Goal: Information Seeking & Learning: Compare options

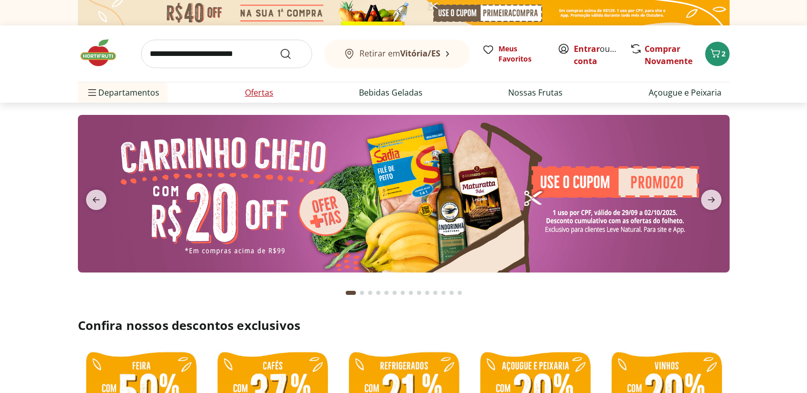
click at [275, 89] on li "Ofertas" at bounding box center [259, 92] width 45 height 20
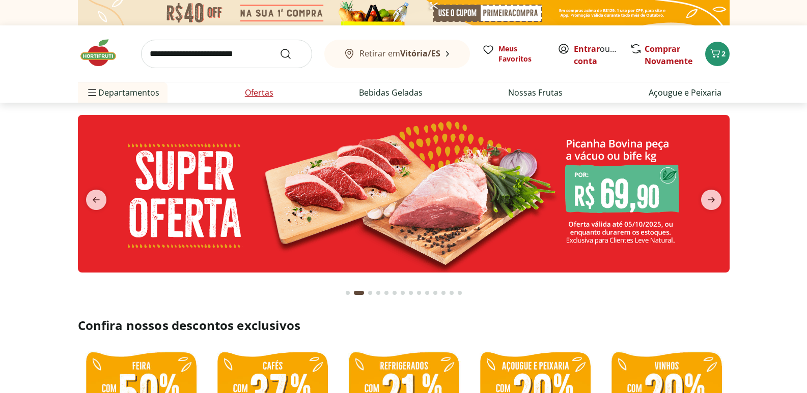
click at [255, 93] on link "Ofertas" at bounding box center [259, 93] width 29 height 12
select select "**********"
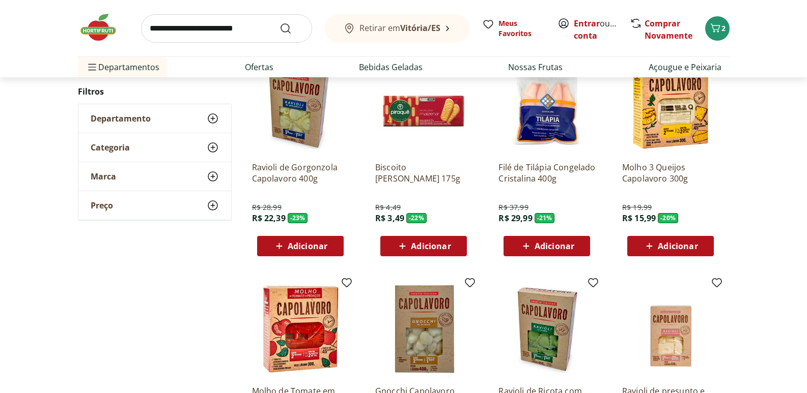
scroll to position [560, 0]
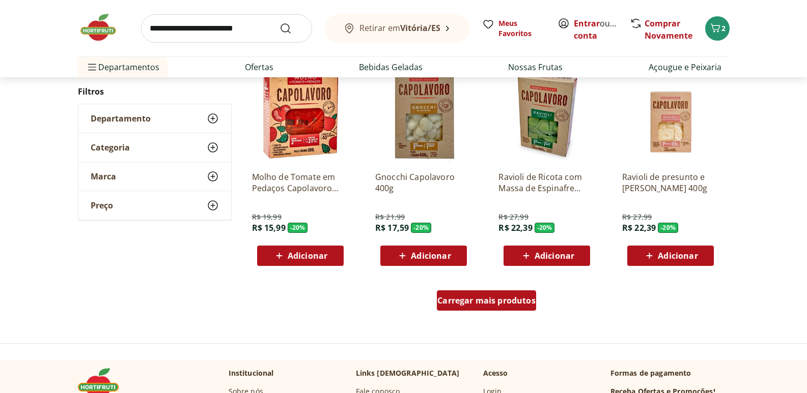
click at [502, 306] on div "Carregar mais produtos" at bounding box center [486, 301] width 99 height 20
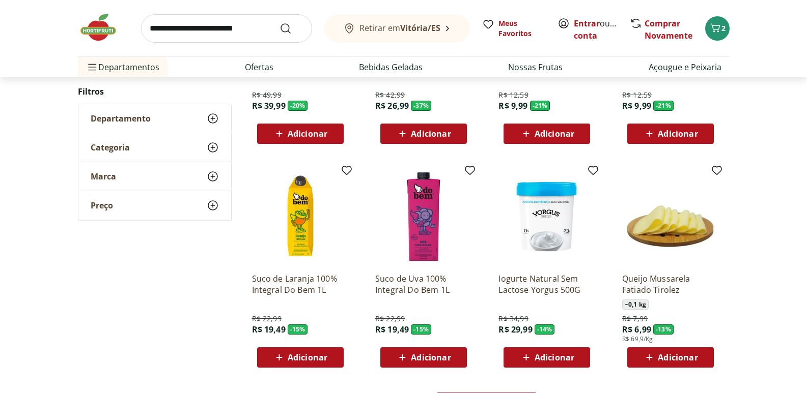
scroll to position [1171, 0]
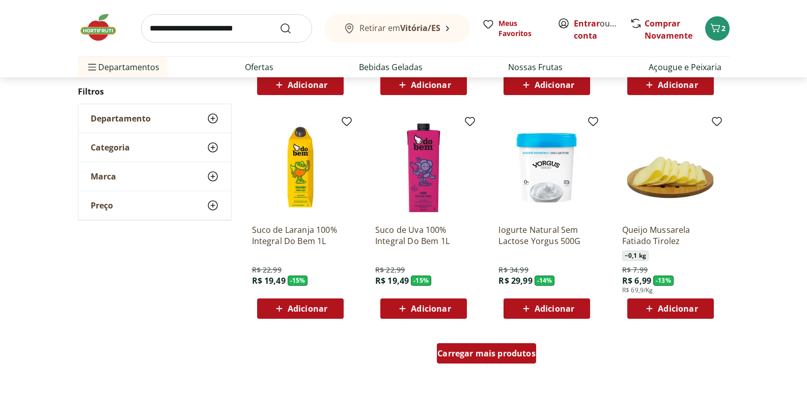
click at [498, 354] on span "Carregar mais produtos" at bounding box center [486, 354] width 98 height 8
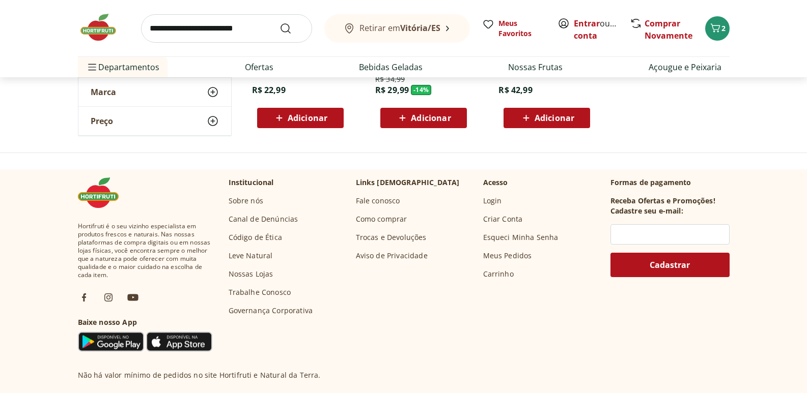
scroll to position [339, 0]
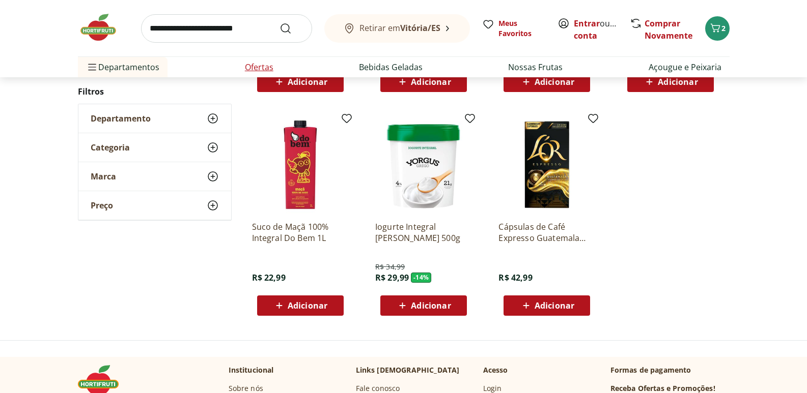
click at [259, 75] on li "Ofertas" at bounding box center [259, 67] width 45 height 20
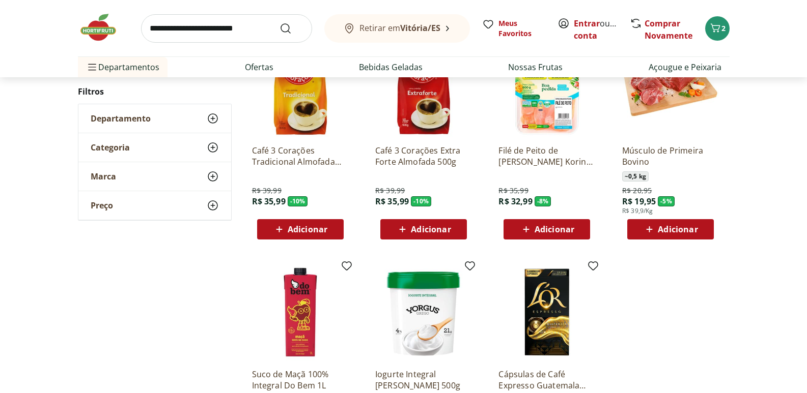
scroll to position [0, 0]
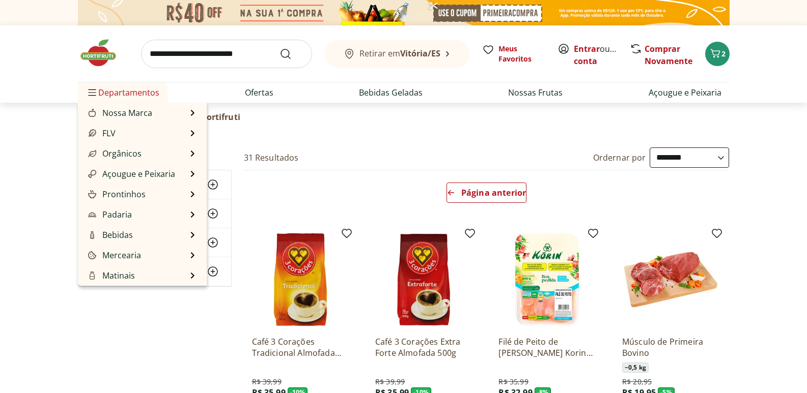
click at [125, 86] on span "Departamentos" at bounding box center [122, 92] width 73 height 24
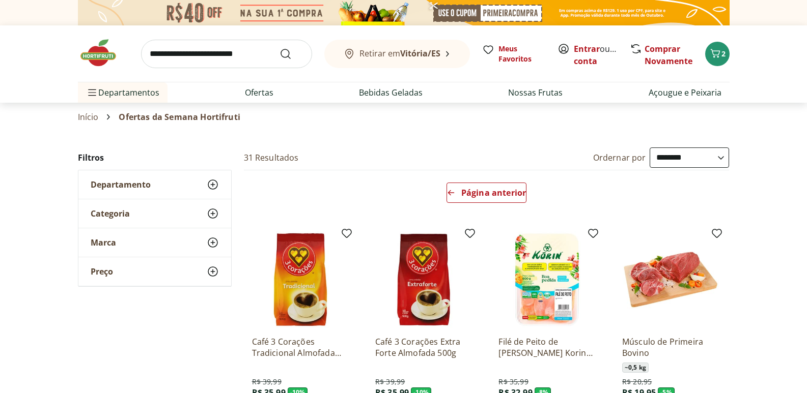
click at [200, 65] on input "search" at bounding box center [226, 54] width 171 height 29
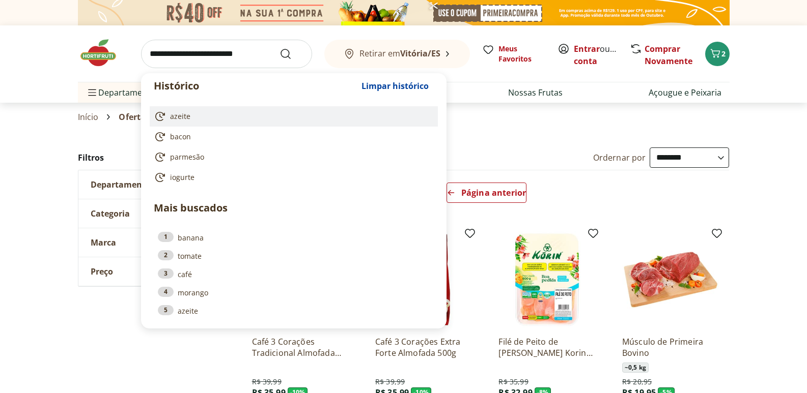
click at [180, 120] on span "azeite" at bounding box center [180, 116] width 20 height 10
type input "******"
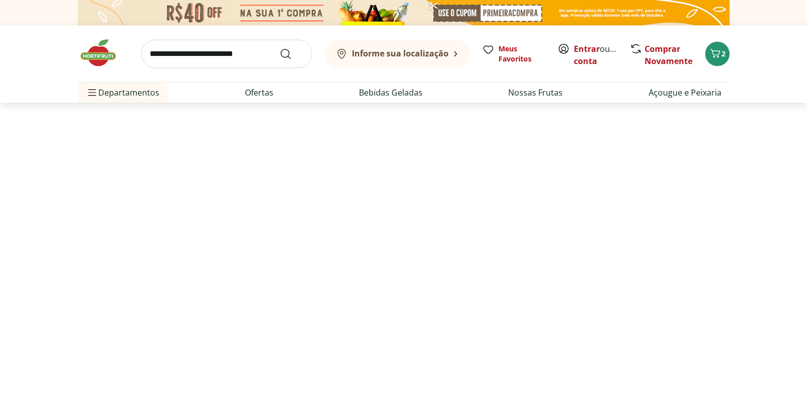
select select "**********"
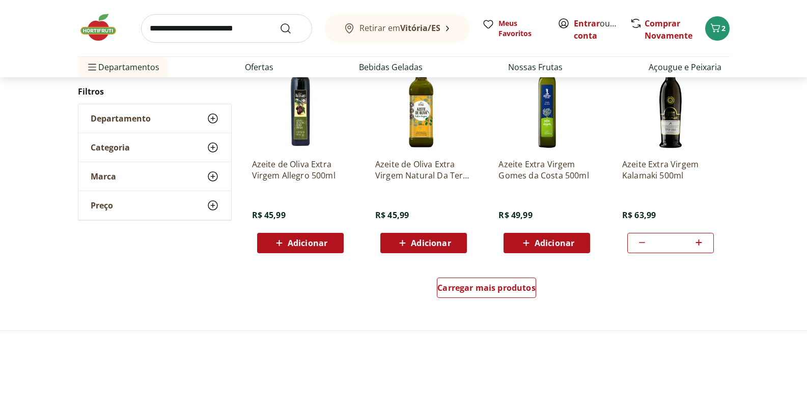
scroll to position [611, 0]
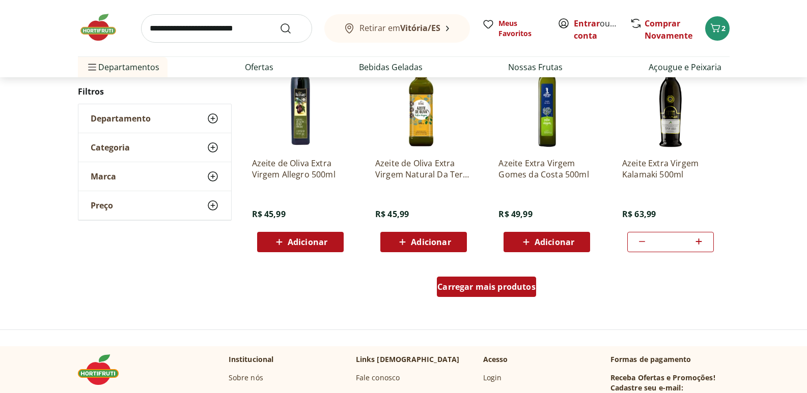
click at [488, 284] on span "Carregar mais produtos" at bounding box center [486, 287] width 98 height 8
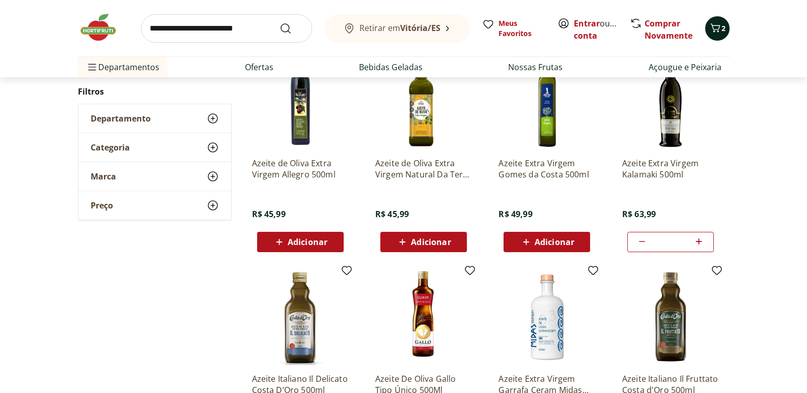
click at [713, 29] on icon "Carrinho" at bounding box center [715, 27] width 10 height 9
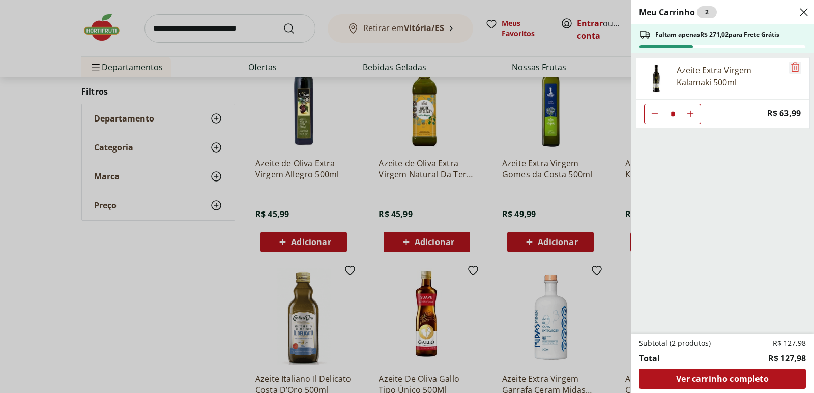
click at [795, 63] on icon "Remove" at bounding box center [795, 67] width 12 height 12
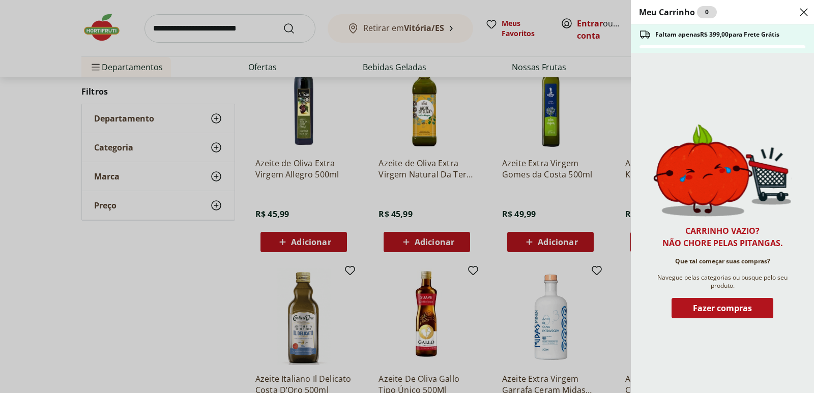
click at [798, 6] on icon "Close" at bounding box center [804, 12] width 12 height 12
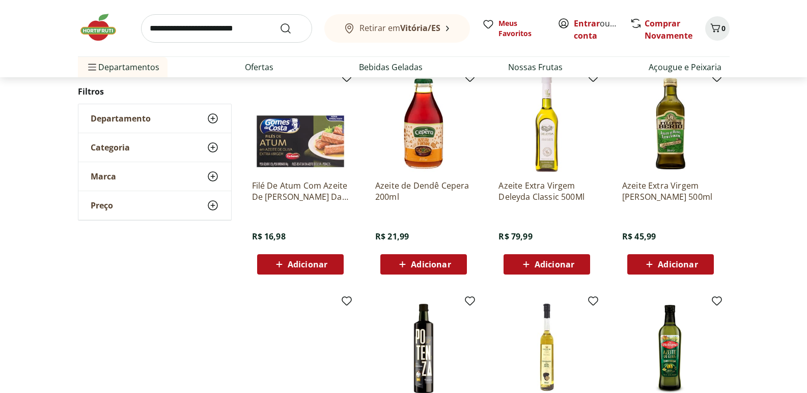
scroll to position [1221, 0]
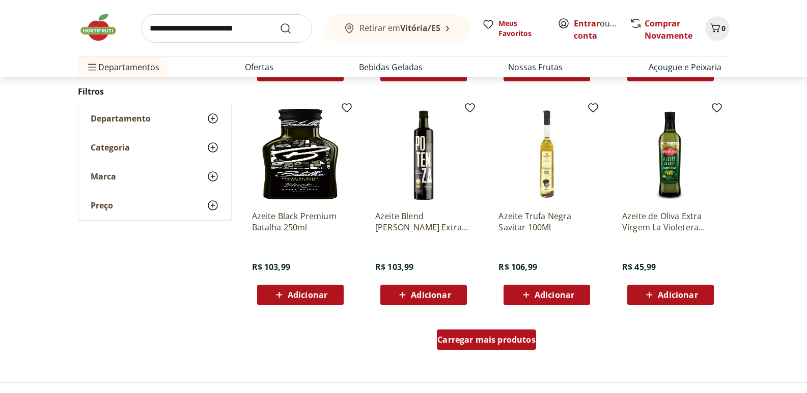
click at [447, 346] on div "Carregar mais produtos" at bounding box center [486, 340] width 99 height 20
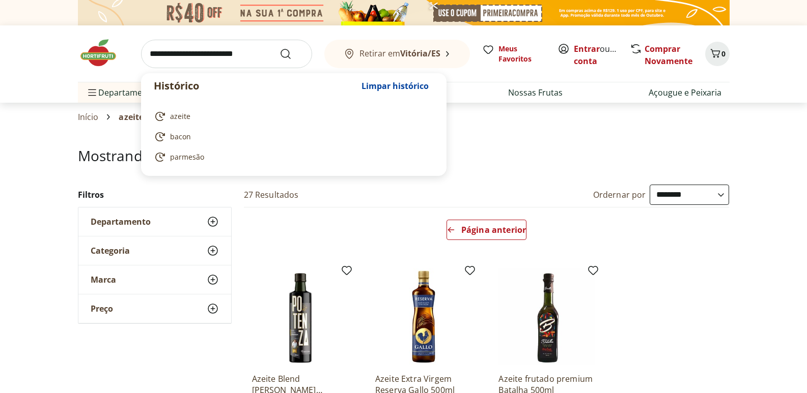
click at [252, 47] on input "search" at bounding box center [226, 54] width 171 height 29
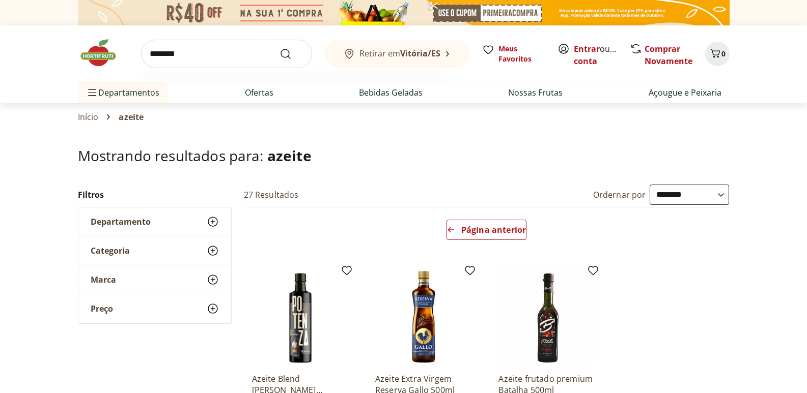
type input "********"
click at [279, 48] on button "Submit Search" at bounding box center [291, 54] width 24 height 12
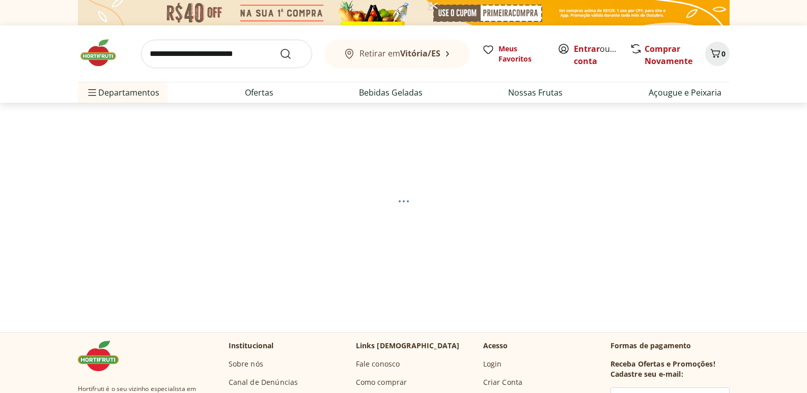
select select "**********"
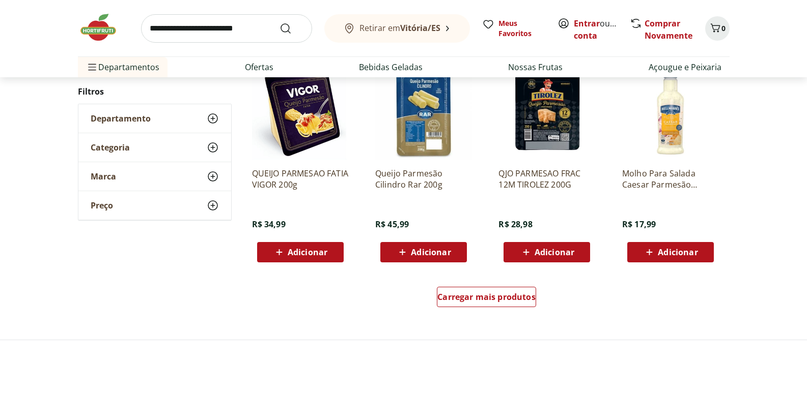
scroll to position [611, 0]
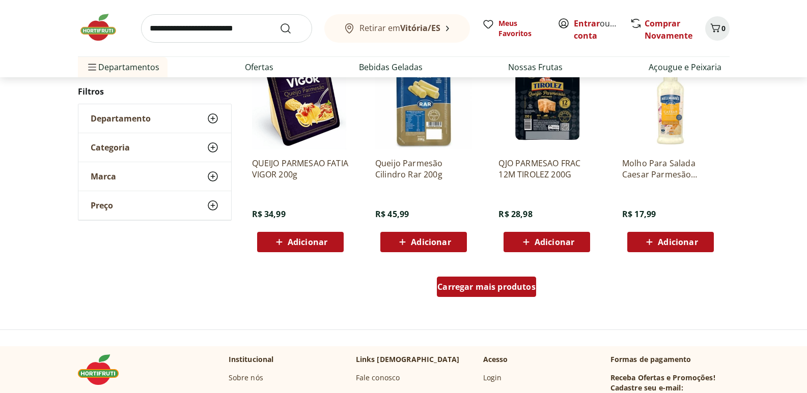
click at [467, 286] on span "Carregar mais produtos" at bounding box center [486, 287] width 98 height 8
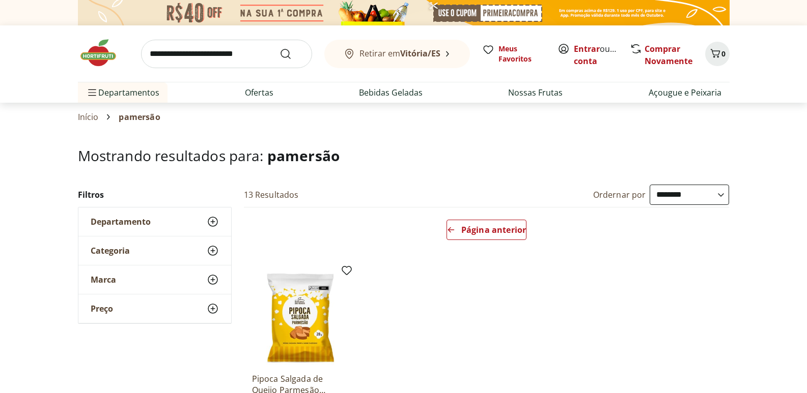
click at [233, 56] on input "search" at bounding box center [226, 54] width 171 height 29
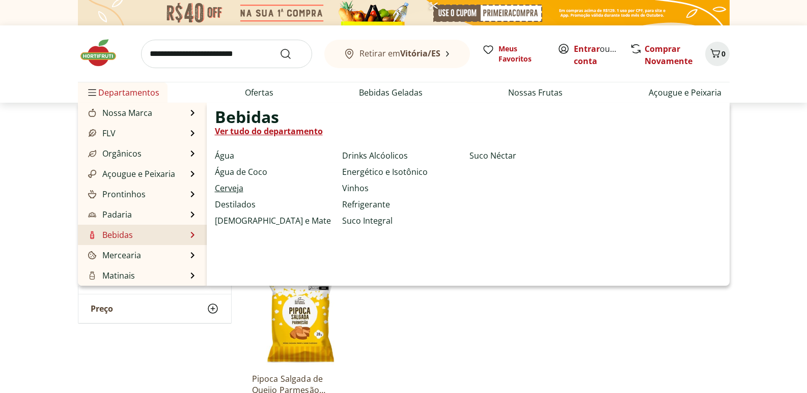
click at [241, 187] on link "Cerveja" at bounding box center [229, 188] width 29 height 12
select select "**********"
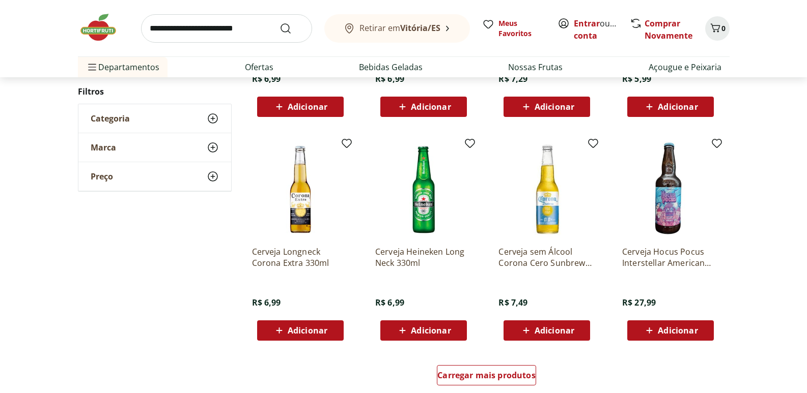
scroll to position [560, 0]
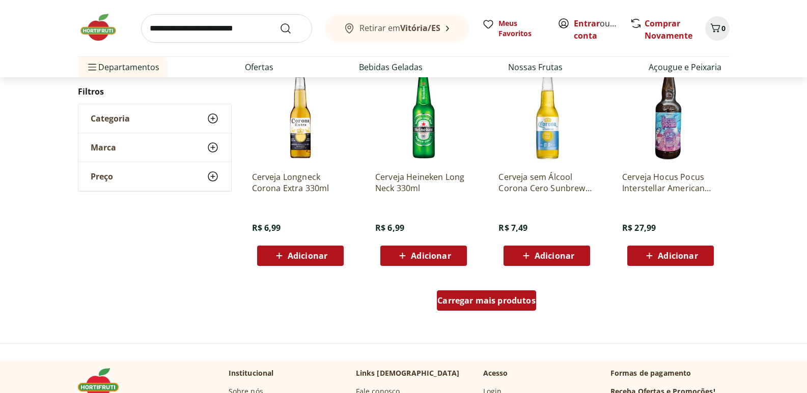
click at [467, 308] on div "Carregar mais produtos" at bounding box center [486, 301] width 99 height 20
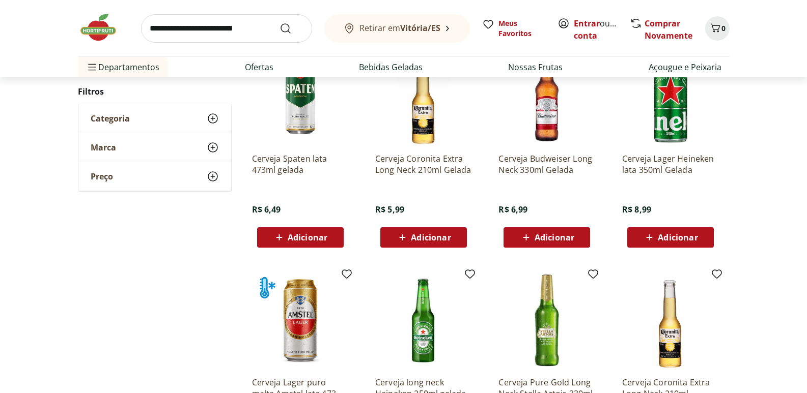
scroll to position [1069, 0]
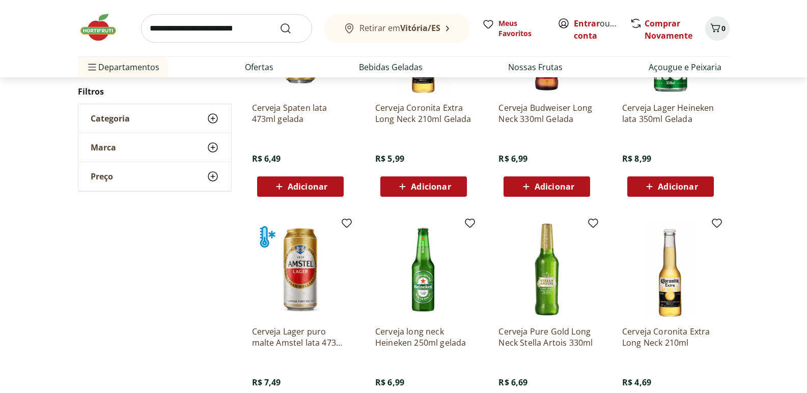
click at [102, 39] on img at bounding box center [103, 27] width 51 height 31
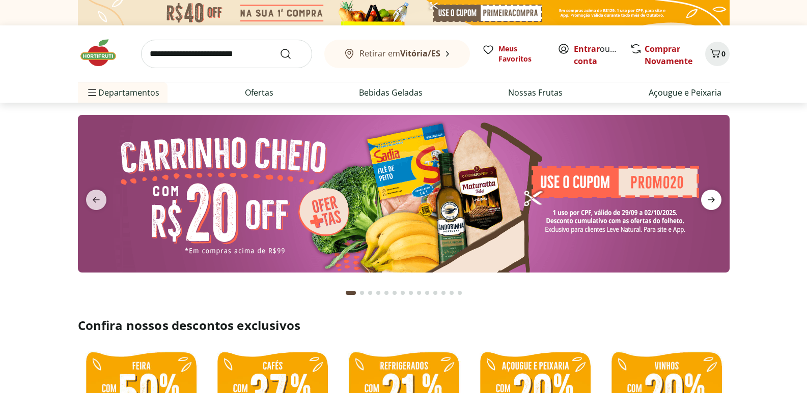
click at [717, 201] on span "next" at bounding box center [711, 200] width 20 height 20
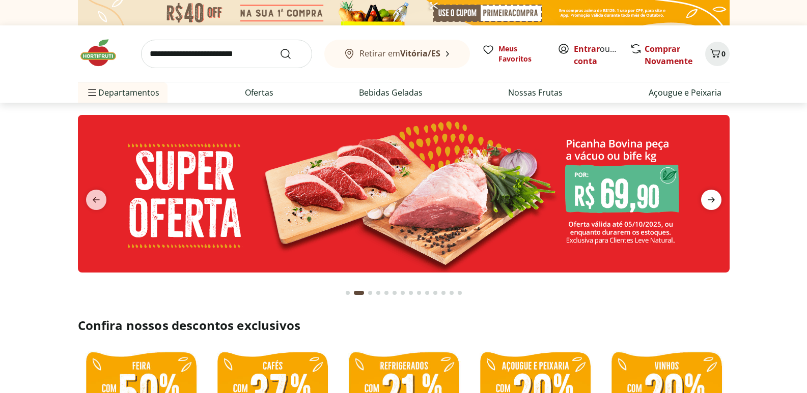
click at [717, 201] on span "next" at bounding box center [711, 200] width 20 height 20
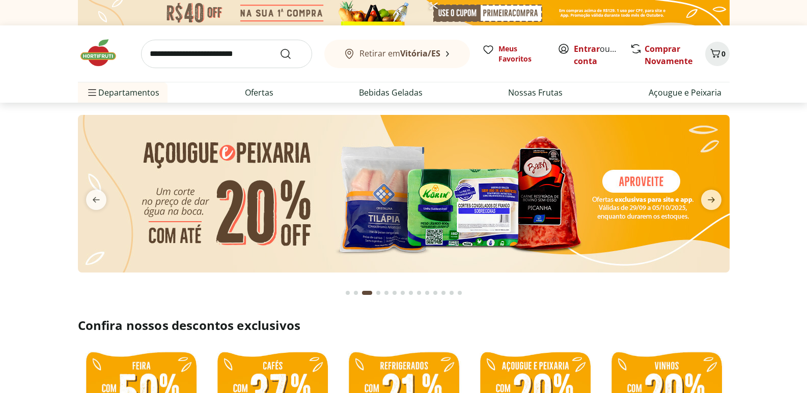
click at [418, 203] on img at bounding box center [403, 194] width 651 height 158
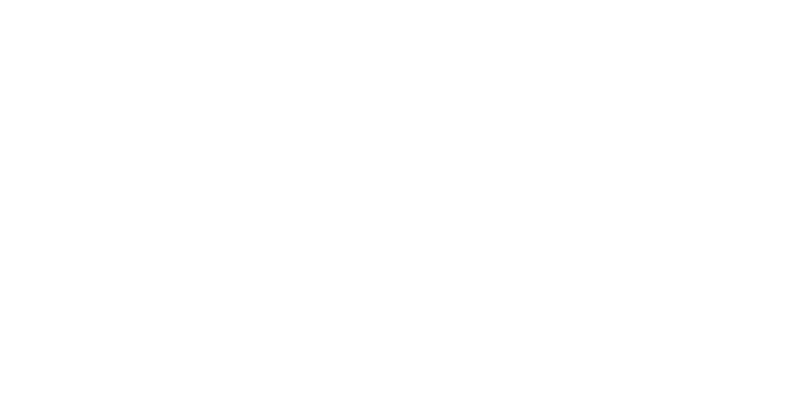
select select "**********"
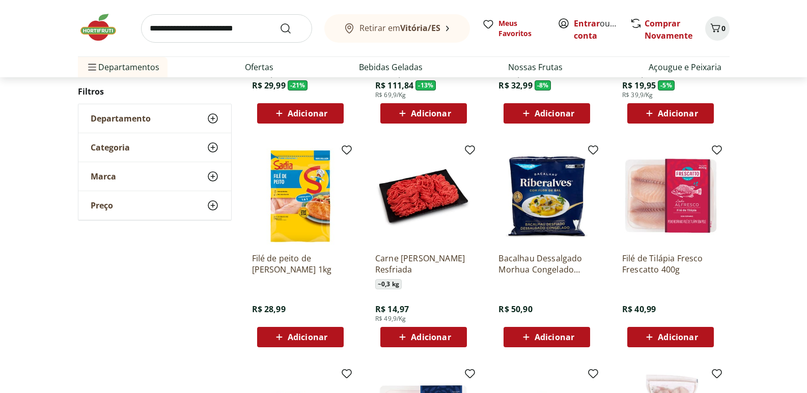
scroll to position [560, 0]
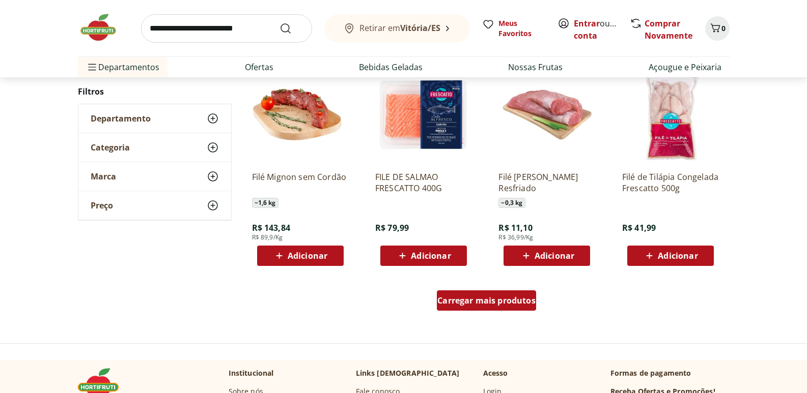
click at [496, 309] on div "Carregar mais produtos" at bounding box center [486, 301] width 99 height 20
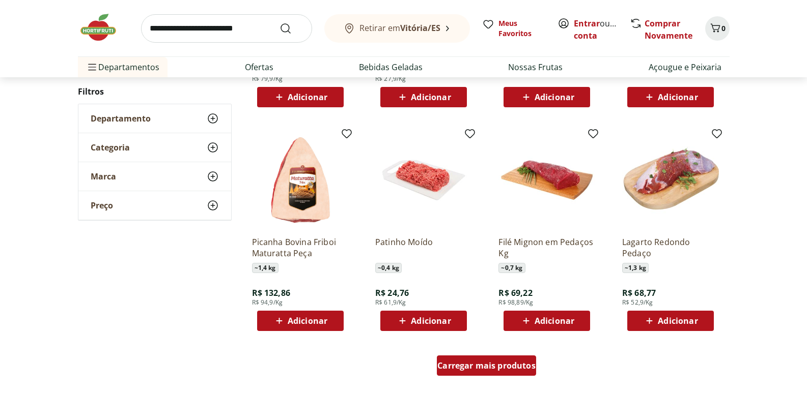
scroll to position [1171, 0]
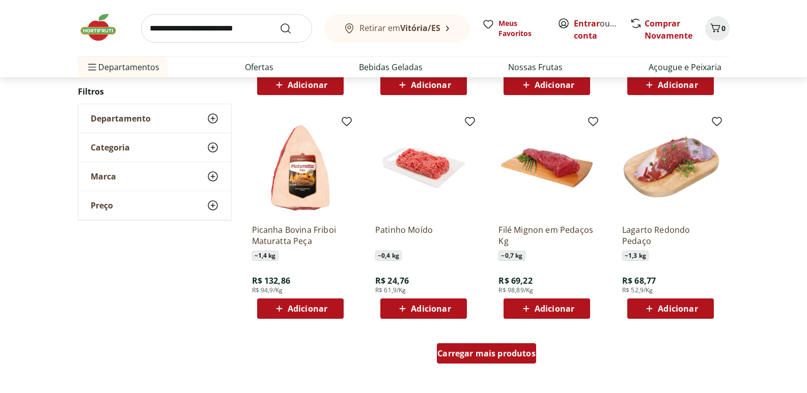
click at [481, 347] on div "Carregar mais produtos" at bounding box center [486, 354] width 99 height 20
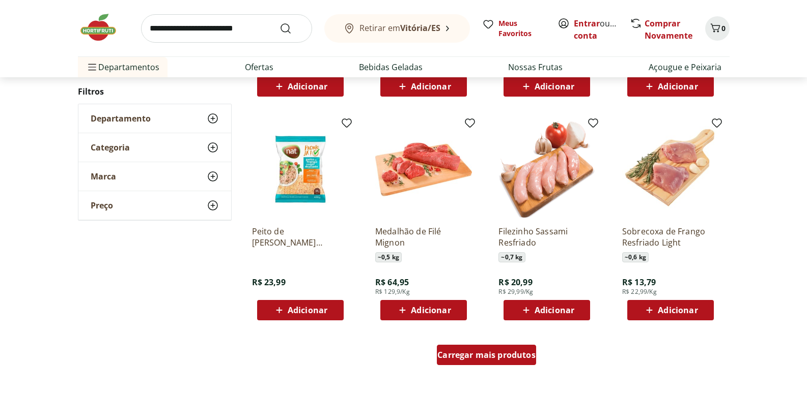
scroll to position [1832, 0]
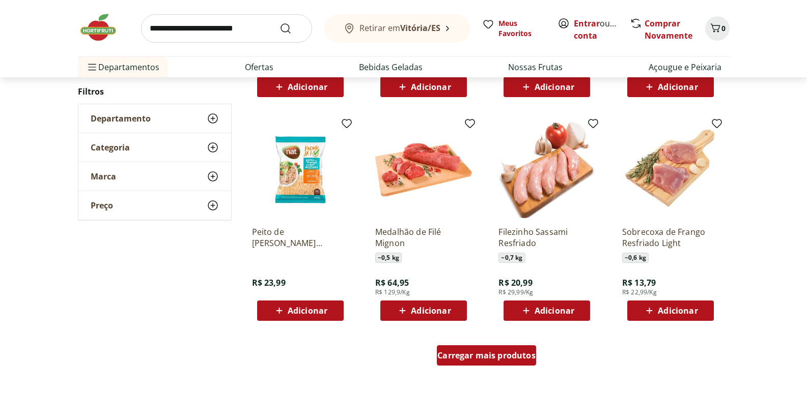
click at [481, 349] on div "Carregar mais produtos" at bounding box center [486, 356] width 99 height 20
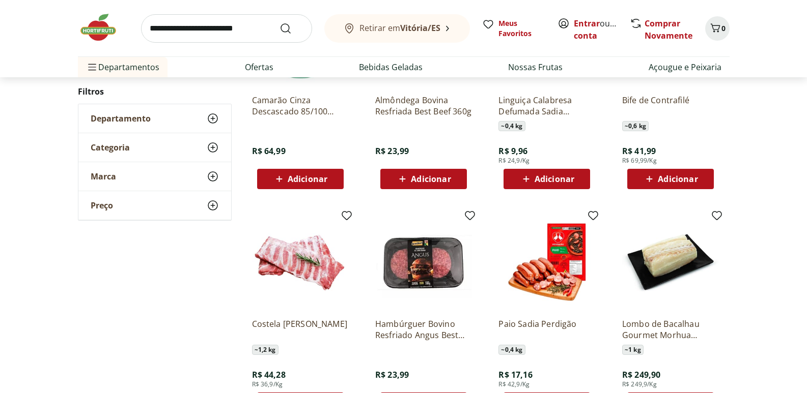
scroll to position [2494, 0]
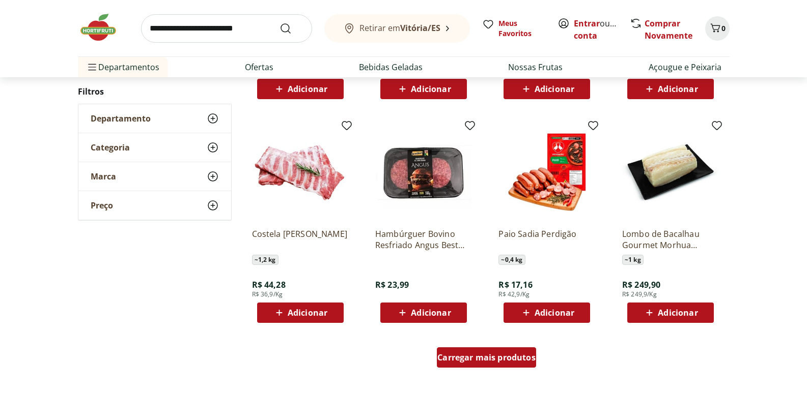
click at [481, 349] on div "Carregar mais produtos" at bounding box center [486, 358] width 99 height 20
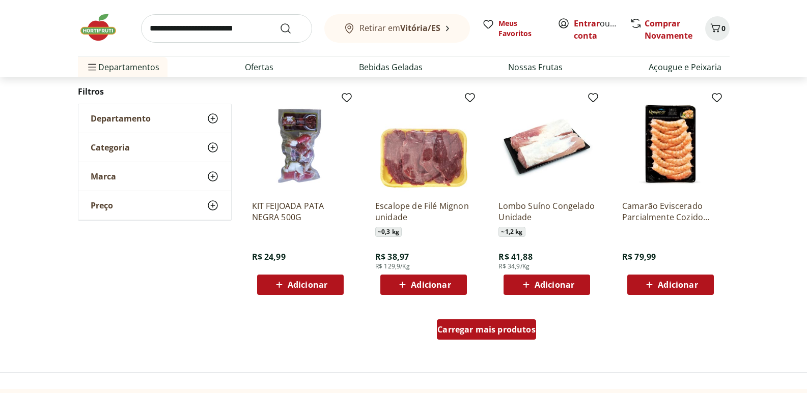
scroll to position [3206, 0]
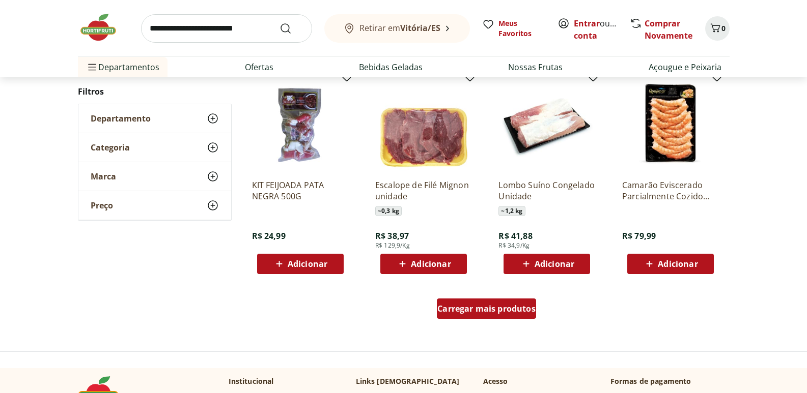
click at [490, 315] on div "Carregar mais produtos" at bounding box center [486, 309] width 99 height 20
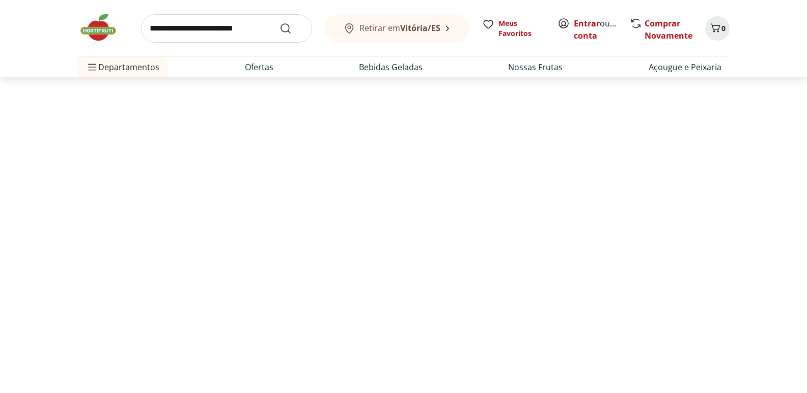
scroll to position [195, 0]
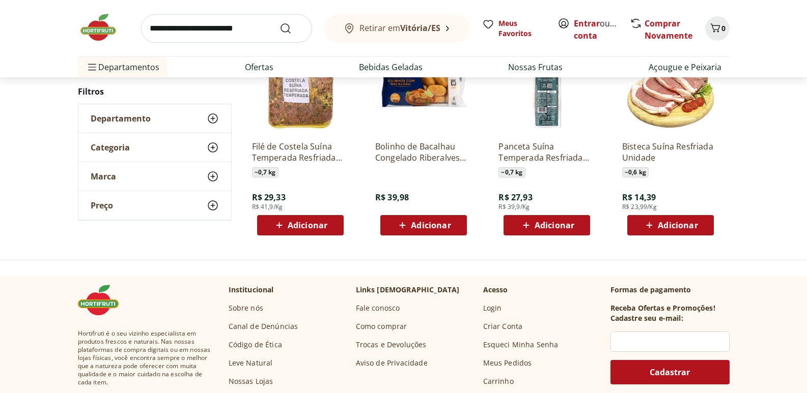
click at [111, 27] on img at bounding box center [103, 27] width 51 height 31
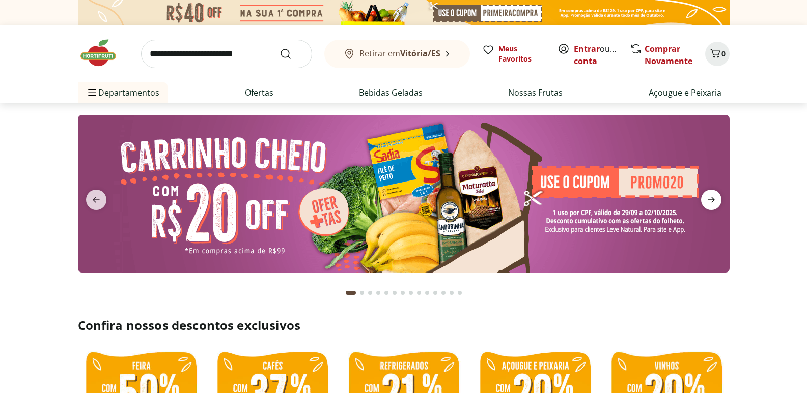
click at [709, 195] on icon "next" at bounding box center [711, 200] width 12 height 12
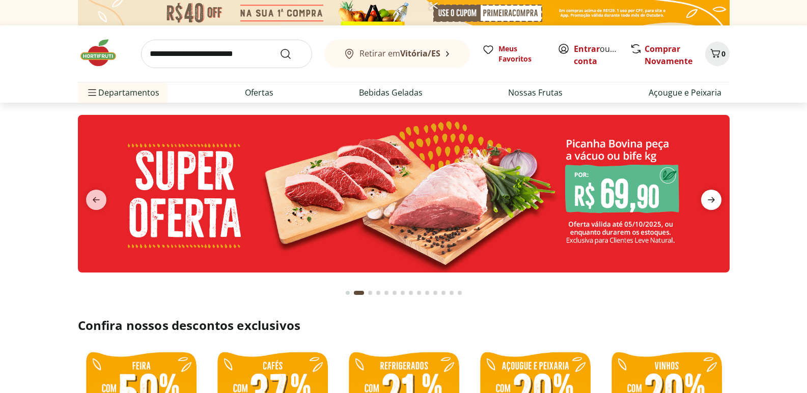
click at [709, 195] on icon "next" at bounding box center [711, 200] width 12 height 12
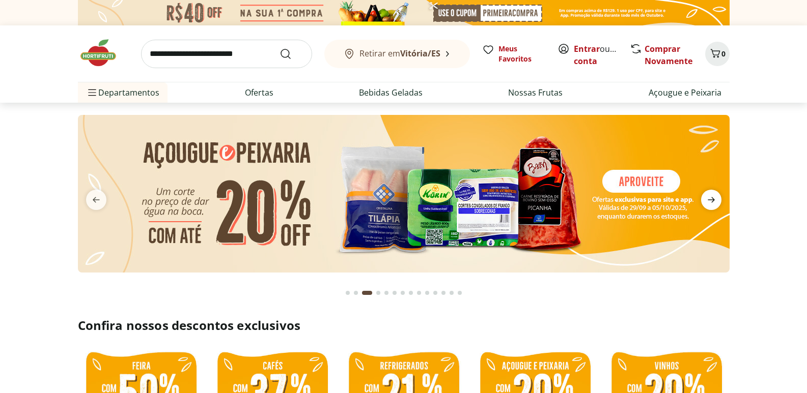
click at [709, 195] on icon "next" at bounding box center [711, 200] width 12 height 12
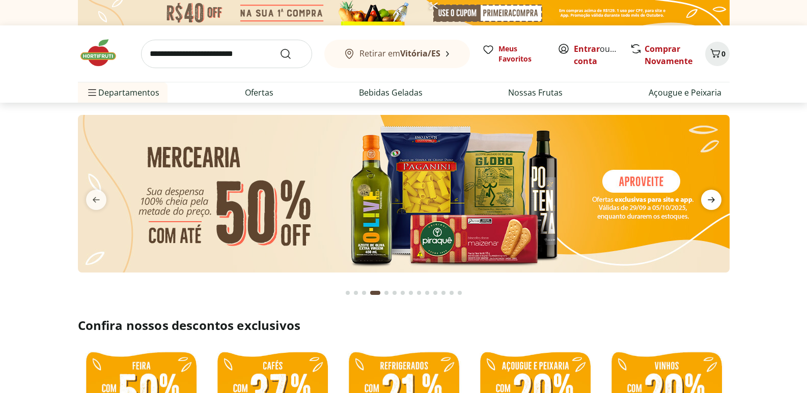
click at [709, 195] on icon "next" at bounding box center [711, 200] width 12 height 12
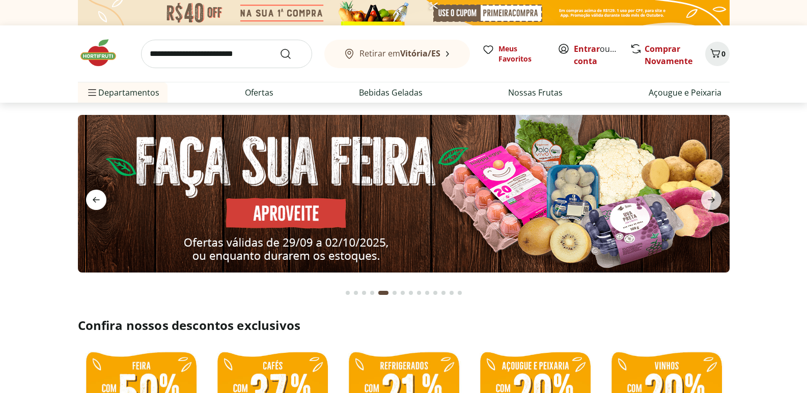
click at [92, 197] on icon "previous" at bounding box center [96, 200] width 12 height 12
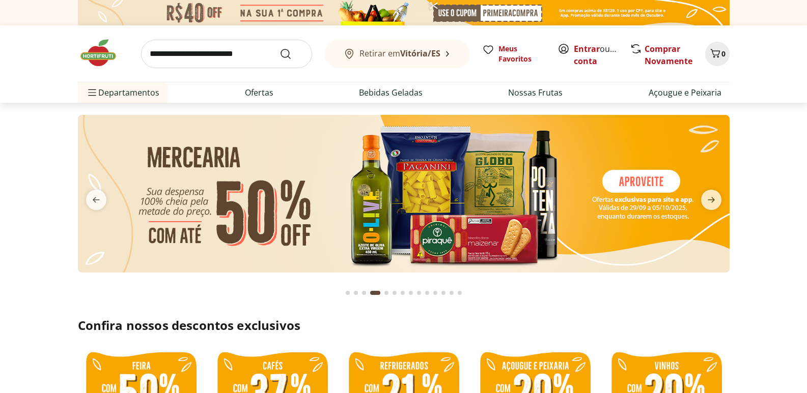
click at [405, 204] on img at bounding box center [402, 194] width 651 height 158
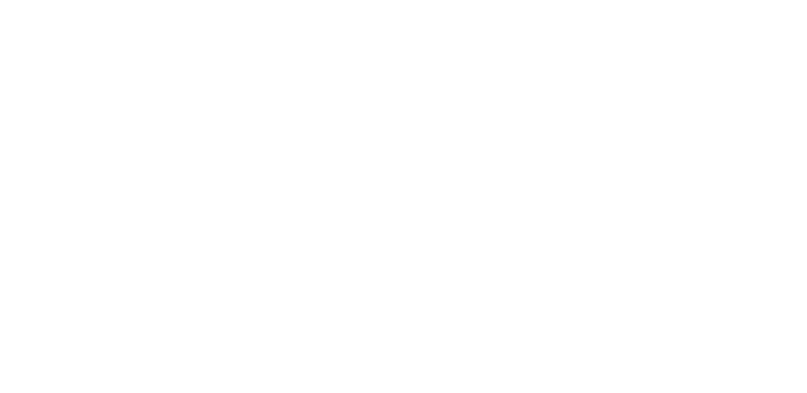
select select "**********"
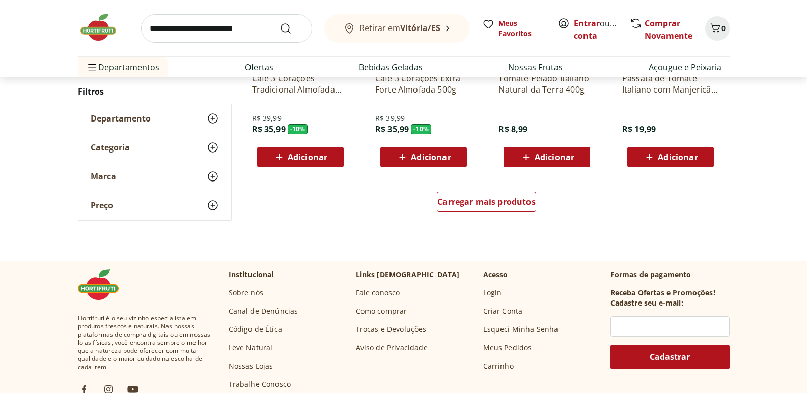
scroll to position [713, 0]
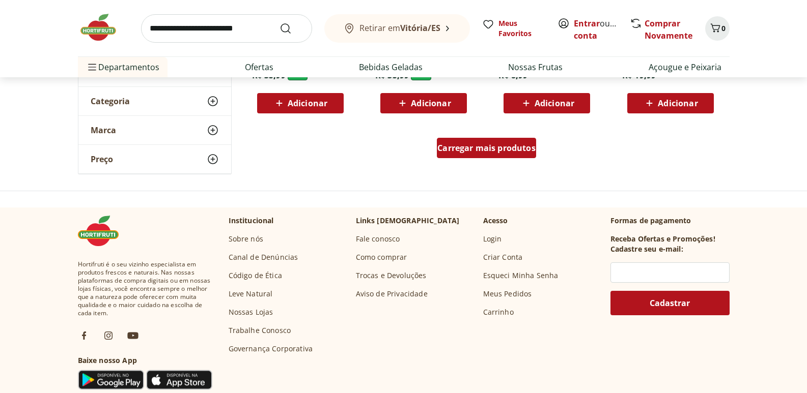
click at [455, 156] on div "Carregar mais produtos" at bounding box center [486, 148] width 99 height 20
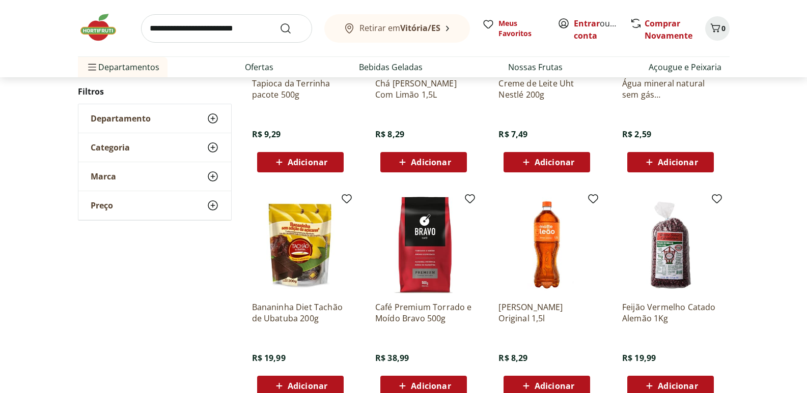
scroll to position [1221, 0]
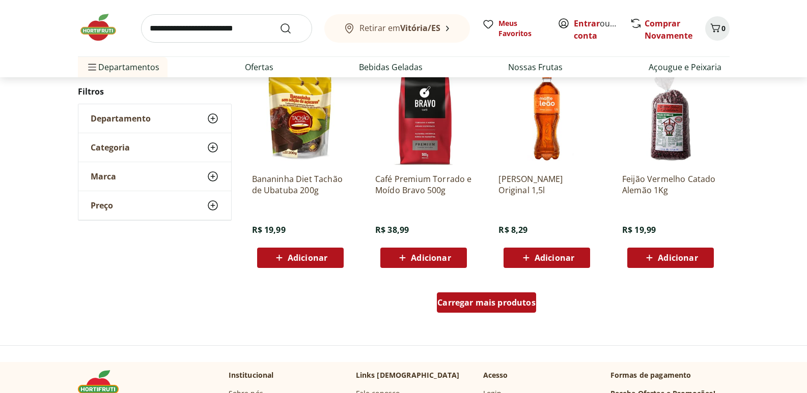
click at [453, 306] on span "Carregar mais produtos" at bounding box center [486, 303] width 98 height 8
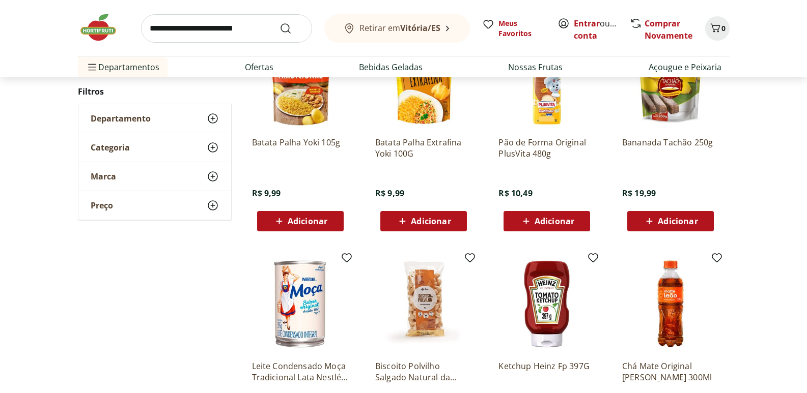
scroll to position [1832, 0]
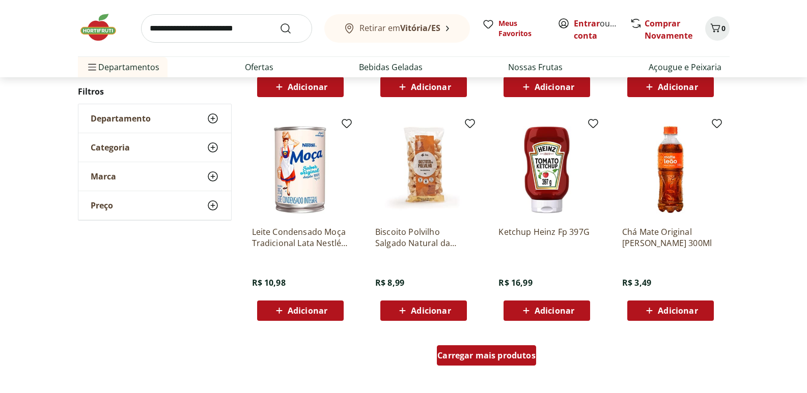
click at [479, 355] on span "Carregar mais produtos" at bounding box center [486, 356] width 98 height 8
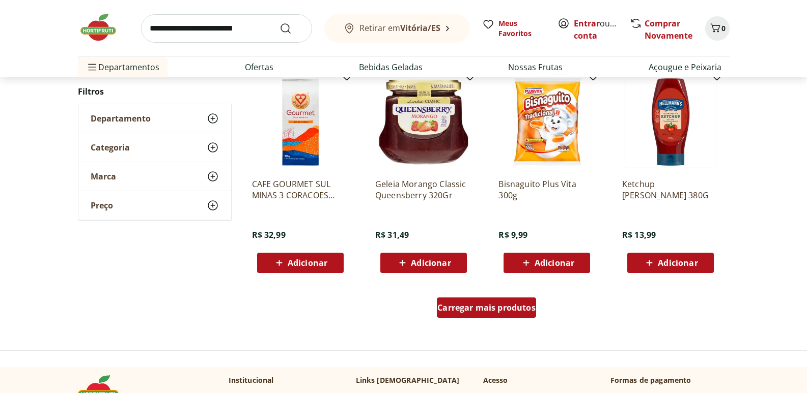
scroll to position [2545, 0]
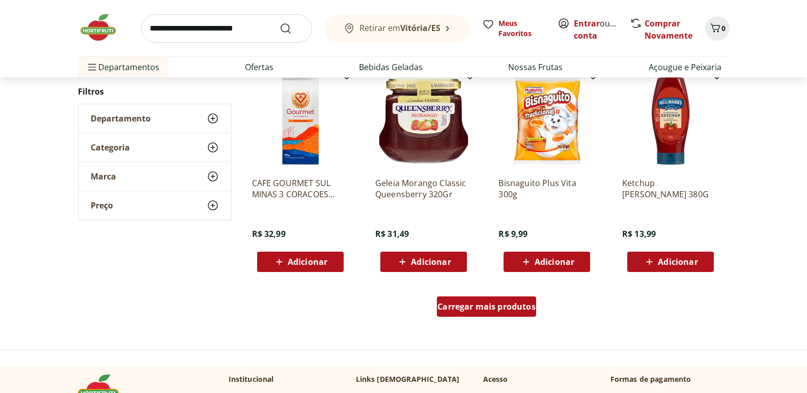
click at [478, 300] on div "Carregar mais produtos" at bounding box center [486, 307] width 99 height 20
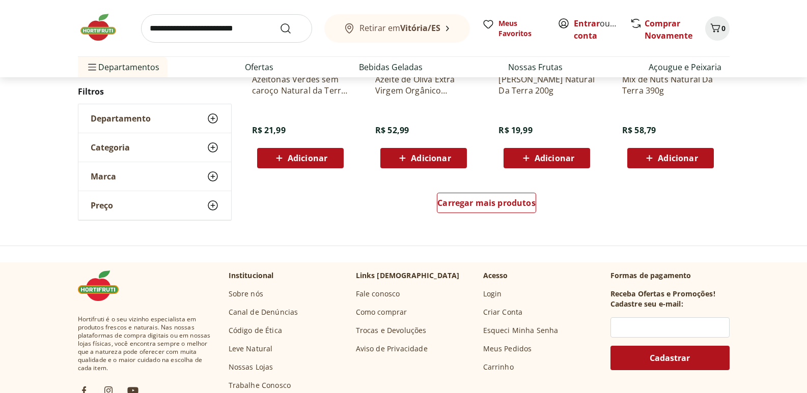
scroll to position [3155, 0]
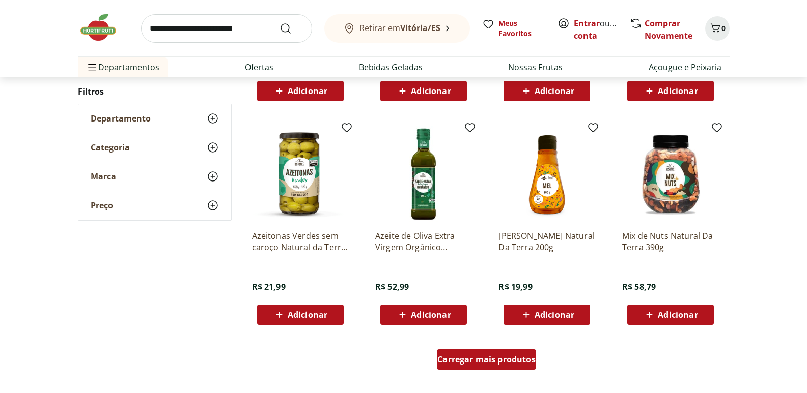
click at [495, 364] on span "Carregar mais produtos" at bounding box center [486, 360] width 98 height 8
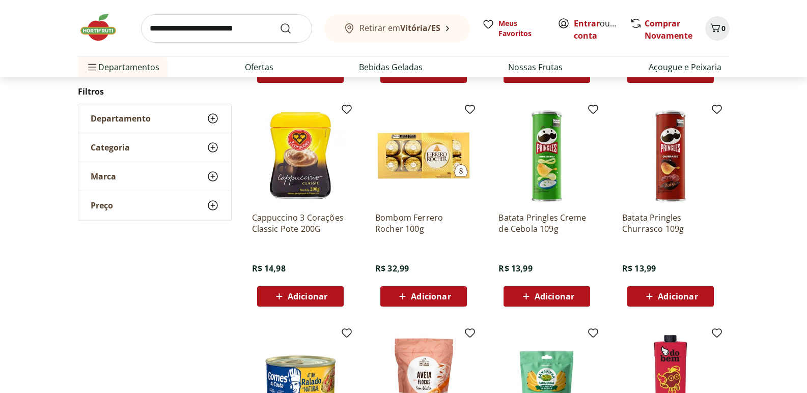
scroll to position [3868, 0]
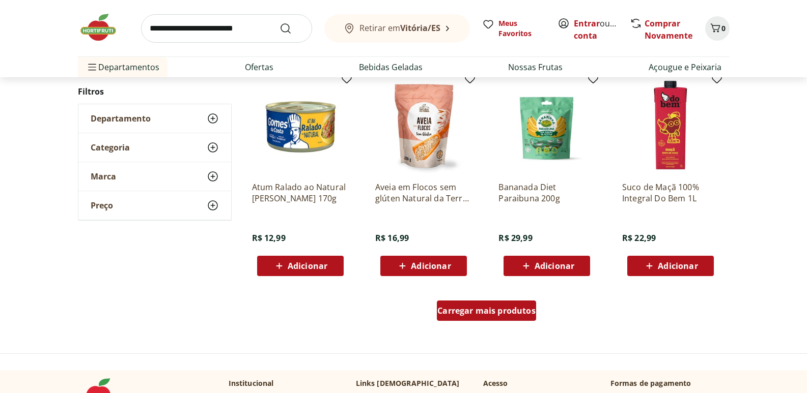
click at [485, 305] on div "Carregar mais produtos" at bounding box center [486, 311] width 99 height 20
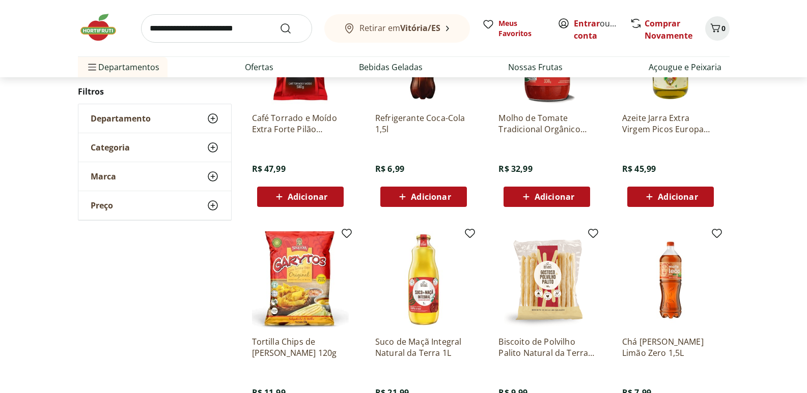
scroll to position [4530, 0]
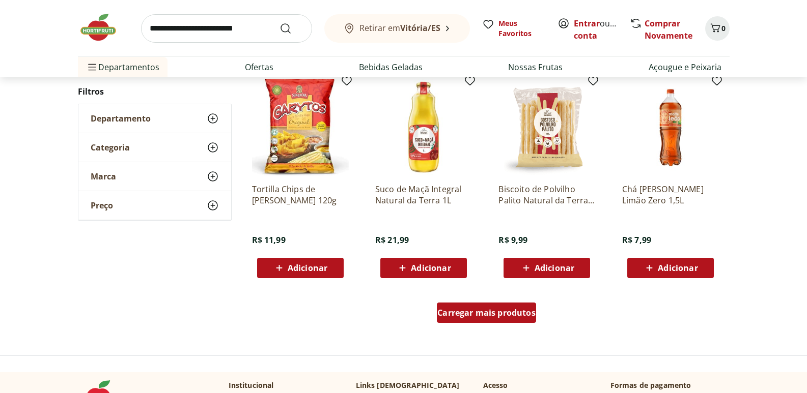
click at [467, 317] on span "Carregar mais produtos" at bounding box center [486, 313] width 98 height 8
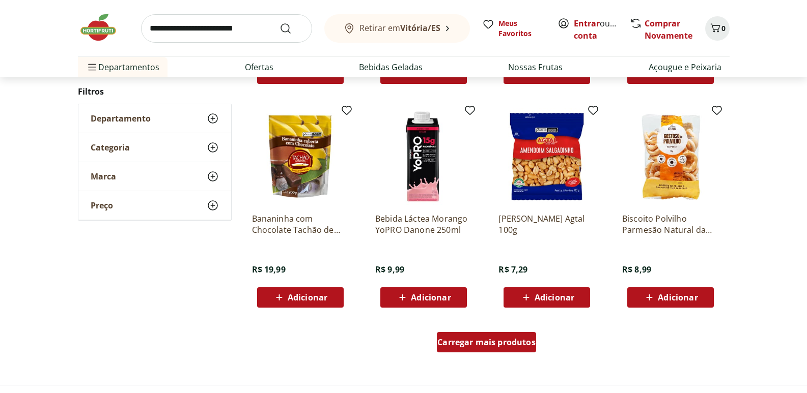
scroll to position [5191, 0]
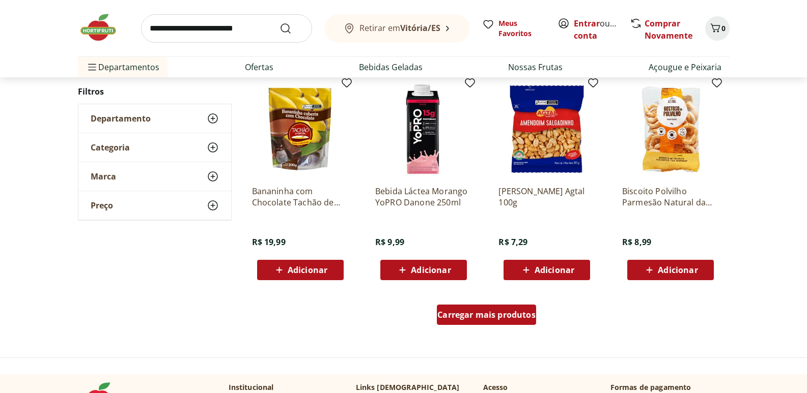
click at [467, 318] on span "Carregar mais produtos" at bounding box center [486, 315] width 98 height 8
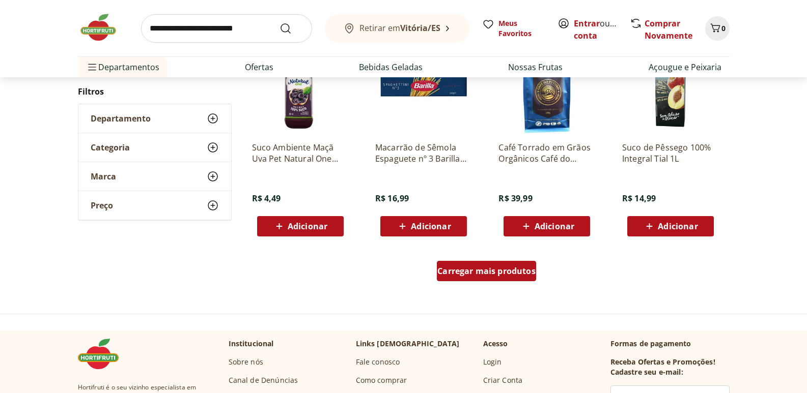
scroll to position [5904, 0]
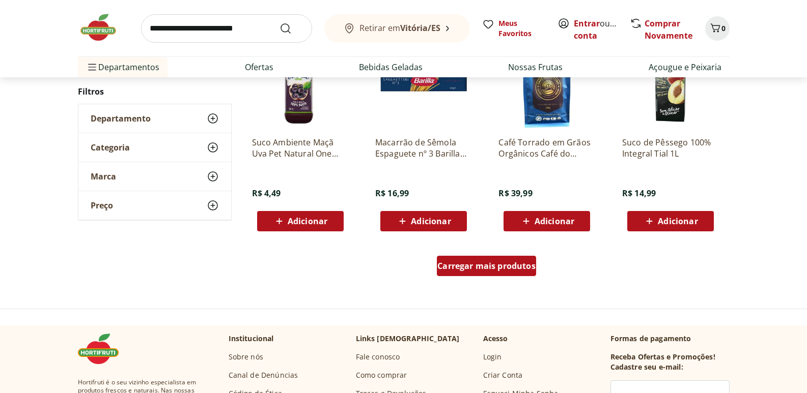
click at [467, 258] on div "Carregar mais produtos" at bounding box center [486, 266] width 99 height 20
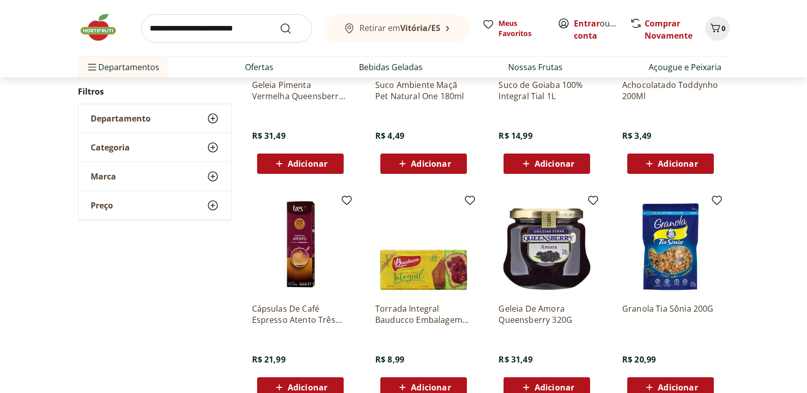
scroll to position [6565, 0]
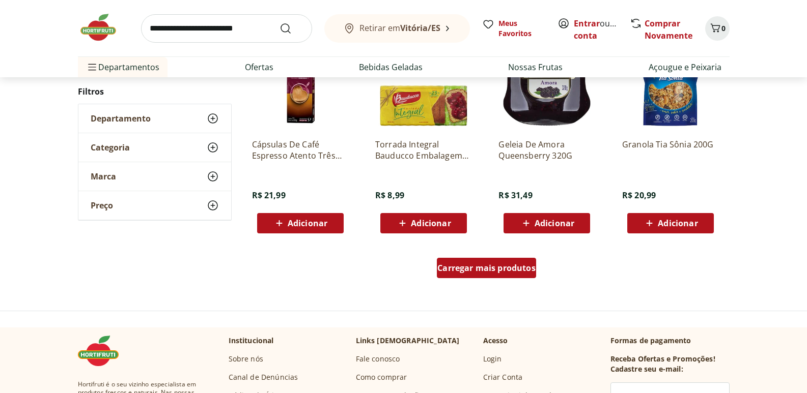
click at [466, 261] on div "Carregar mais produtos" at bounding box center [486, 268] width 99 height 20
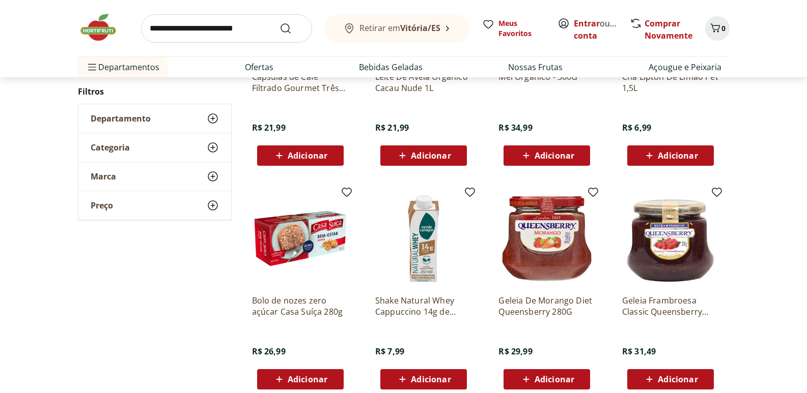
scroll to position [7176, 0]
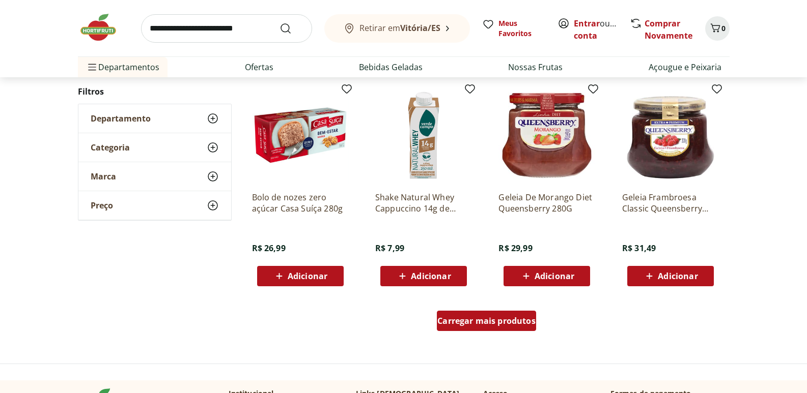
click at [449, 321] on span "Carregar mais produtos" at bounding box center [486, 321] width 98 height 8
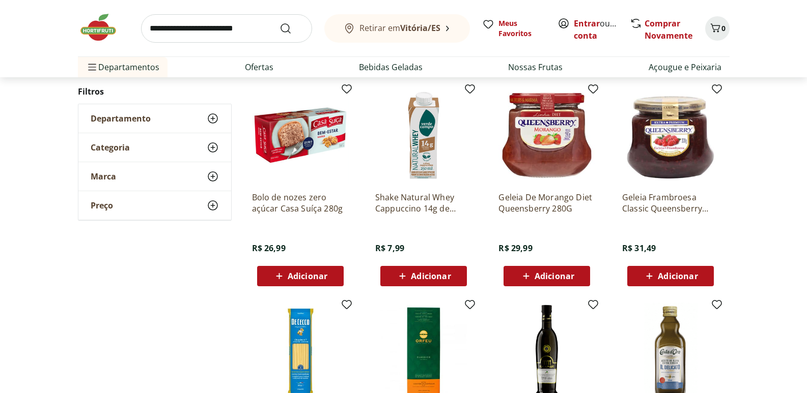
scroll to position [7430, 0]
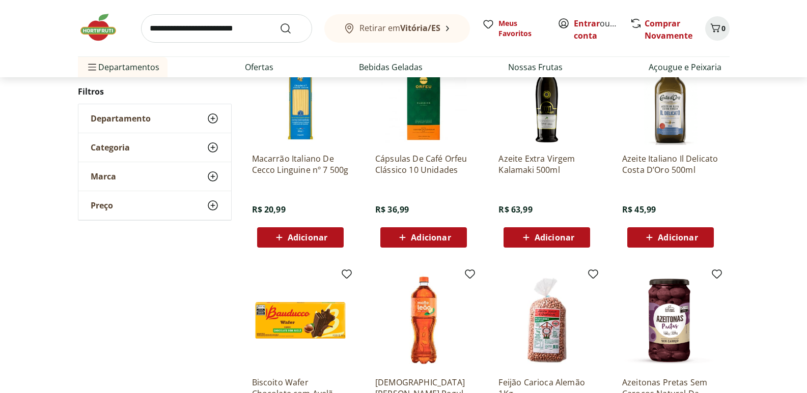
click at [238, 22] on input "search" at bounding box center [226, 28] width 171 height 29
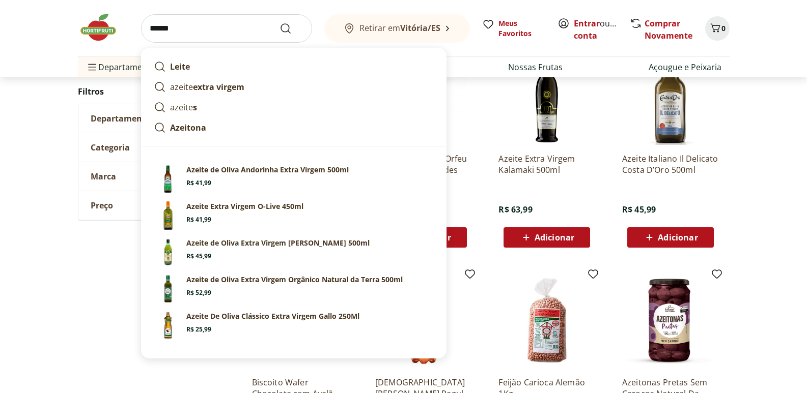
type input "******"
click at [279, 22] on button "Submit Search" at bounding box center [291, 28] width 24 height 12
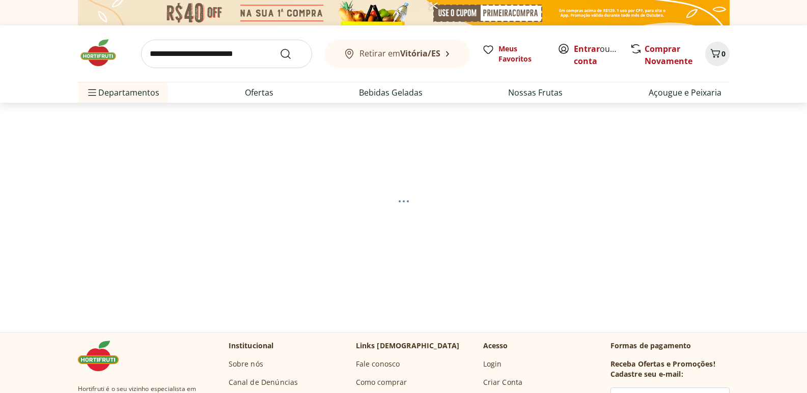
select select "**********"
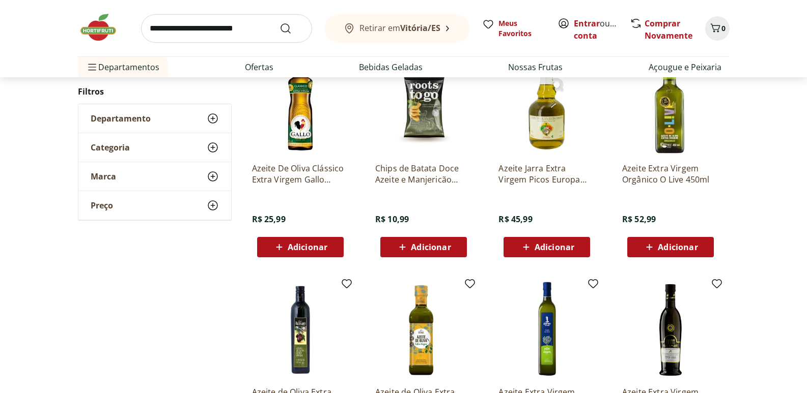
scroll to position [560, 0]
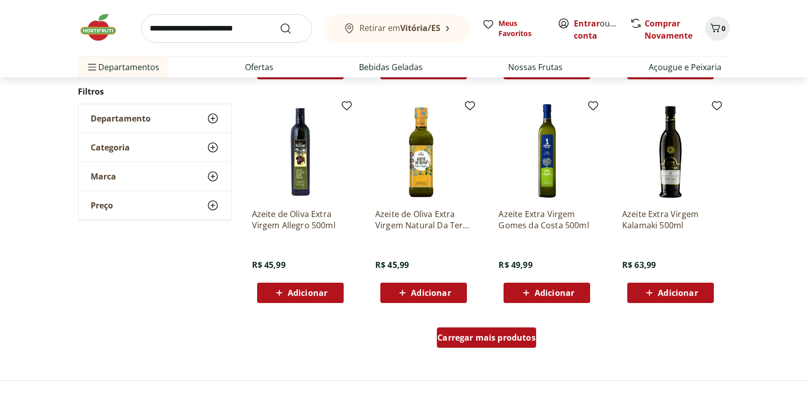
click at [471, 341] on span "Carregar mais produtos" at bounding box center [486, 338] width 98 height 8
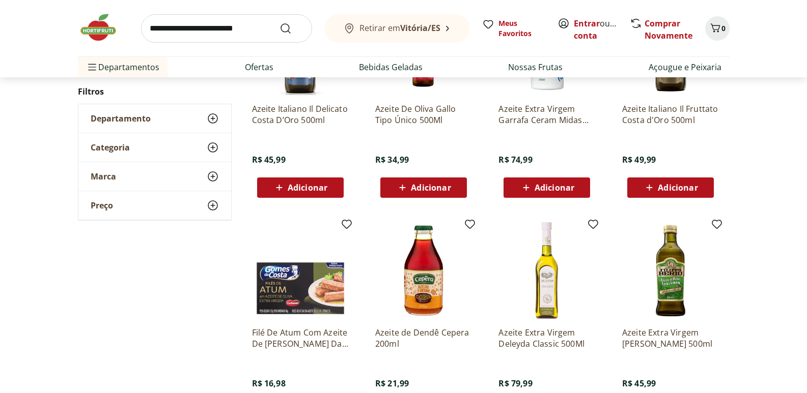
scroll to position [967, 0]
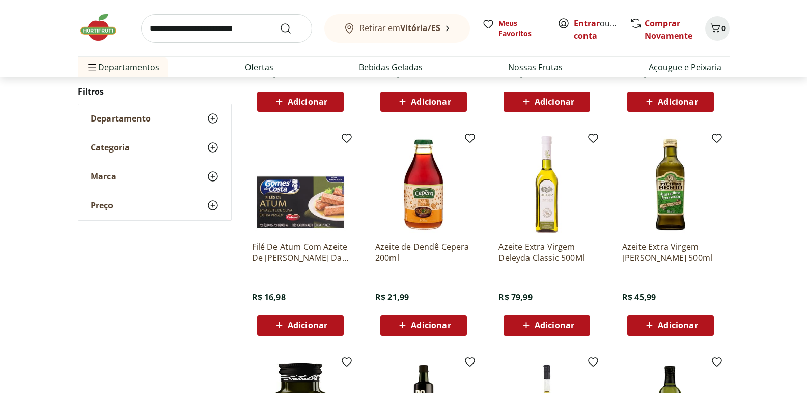
click at [247, 42] on input "search" at bounding box center [226, 28] width 171 height 29
type input "*******"
click at [279, 22] on button "Submit Search" at bounding box center [291, 28] width 24 height 12
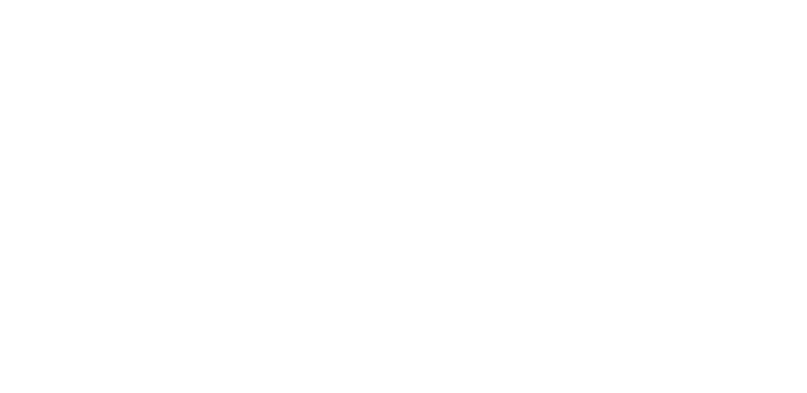
select select "**********"
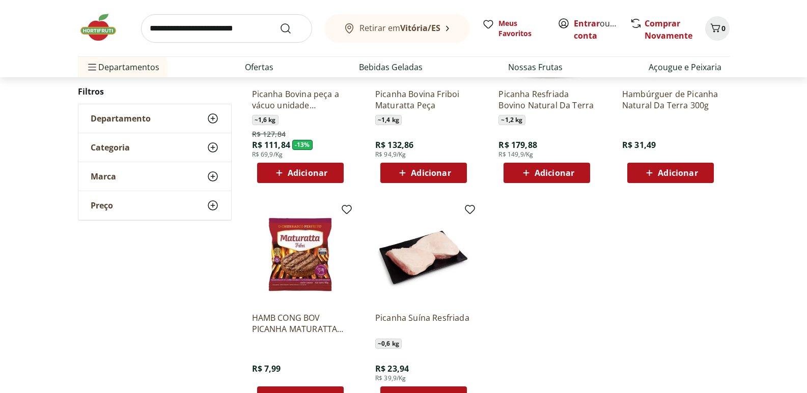
scroll to position [17, 0]
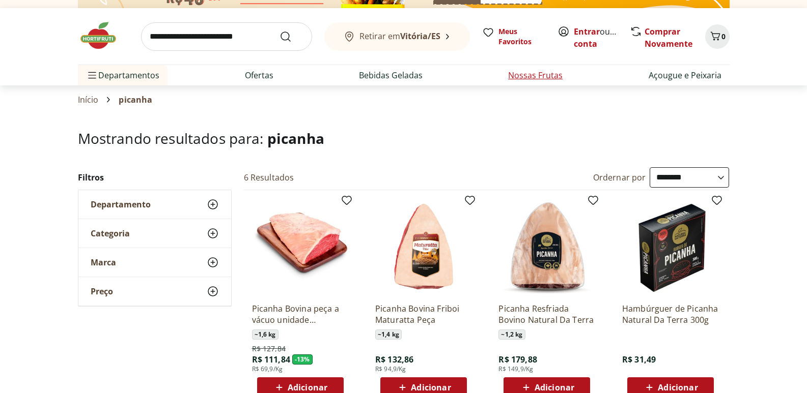
click at [539, 73] on link "Nossas Frutas" at bounding box center [535, 75] width 54 height 12
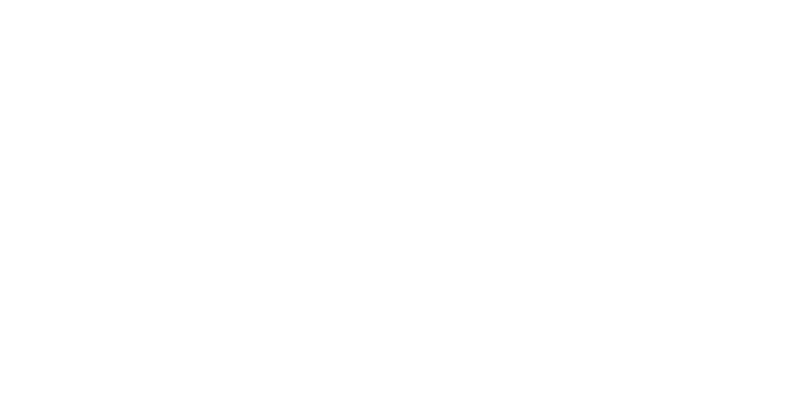
select select "**********"
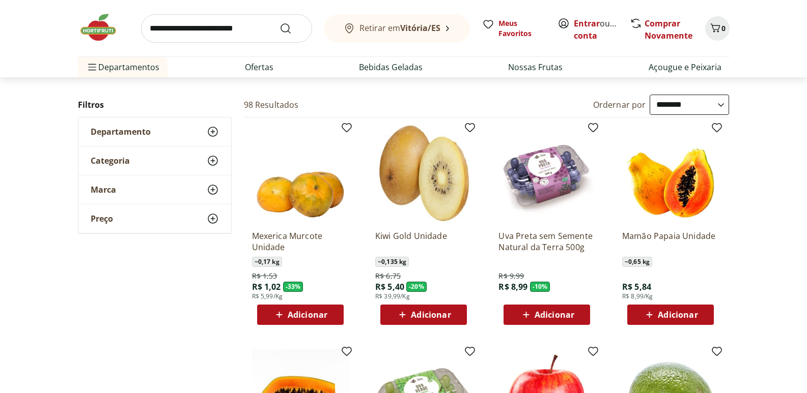
scroll to position [51, 0]
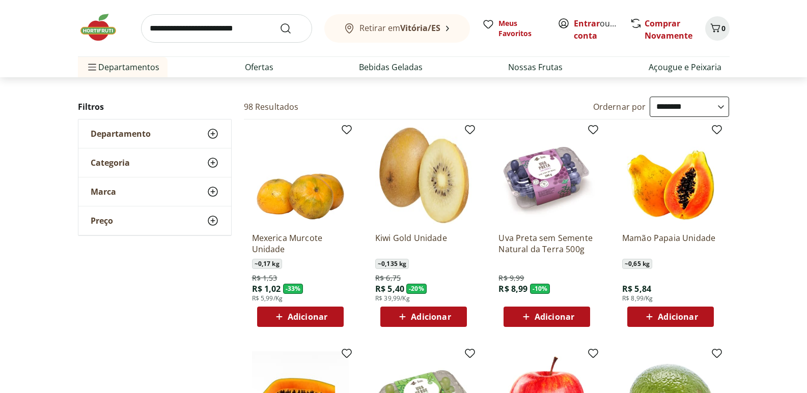
click at [118, 24] on img at bounding box center [103, 27] width 51 height 31
